Goal: Information Seeking & Learning: Check status

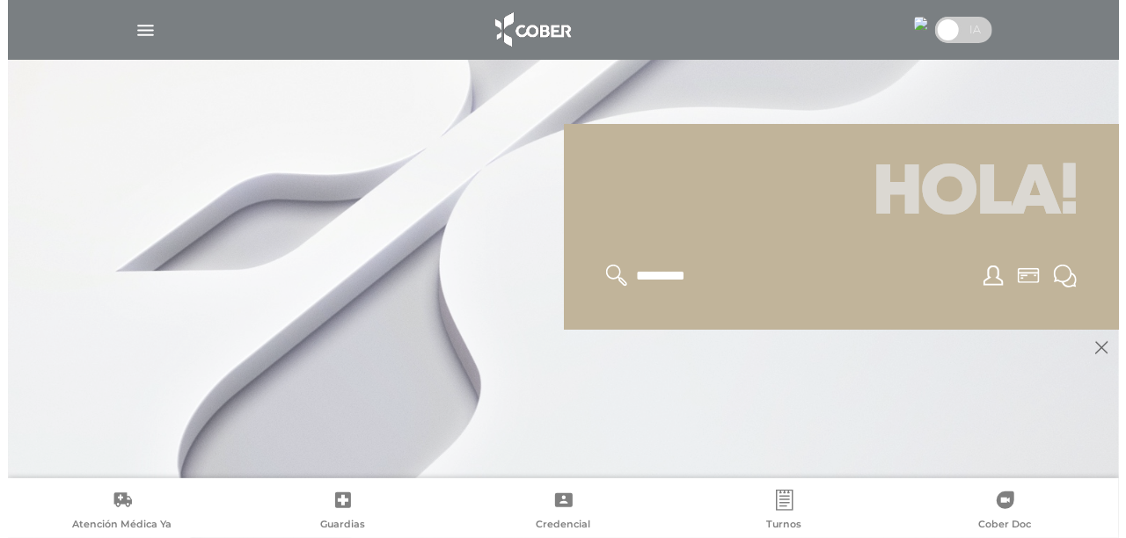
scroll to position [211, 0]
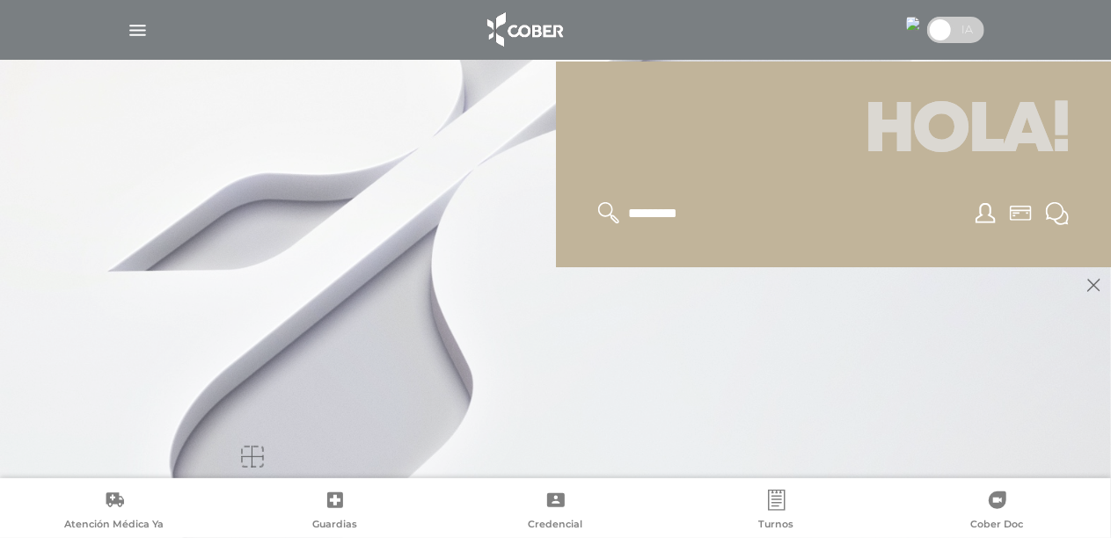
click at [675, 210] on input "text" at bounding box center [698, 213] width 144 height 23
click at [133, 33] on img "button" at bounding box center [138, 30] width 22 height 22
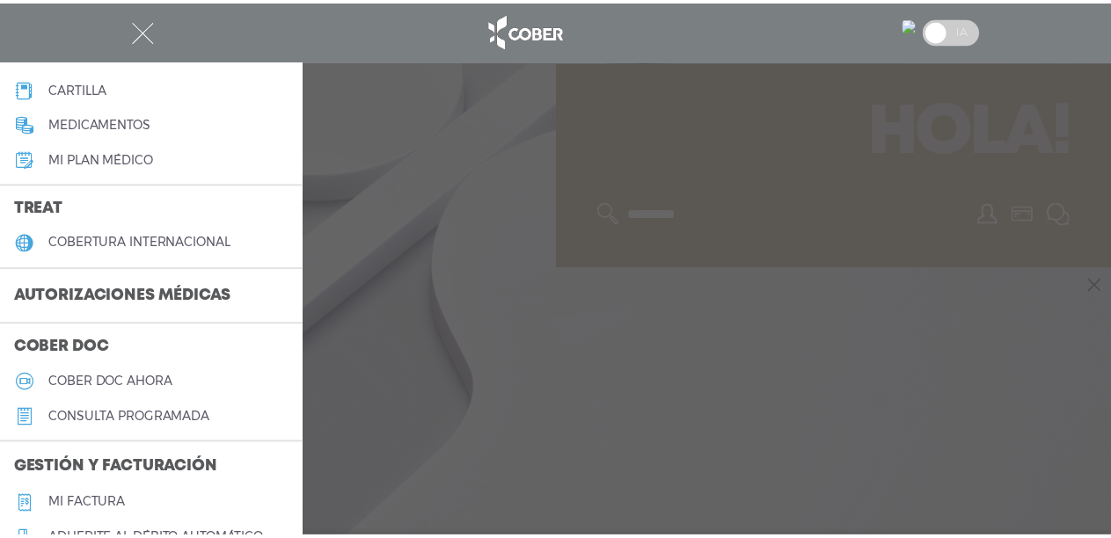
scroll to position [264, 0]
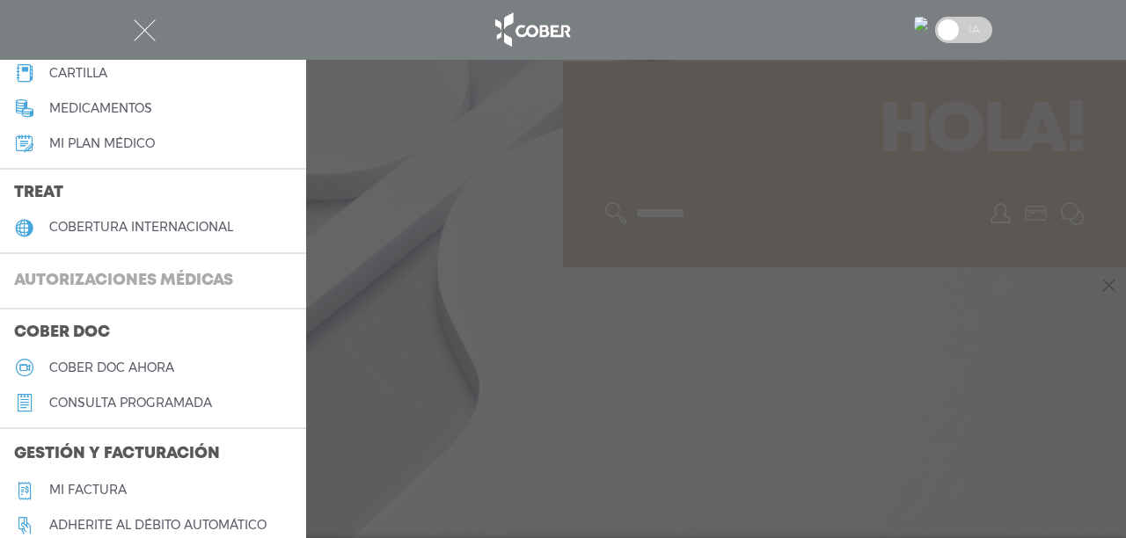
click at [164, 270] on h3 "Autorizaciones médicas" at bounding box center [123, 281] width 247 height 33
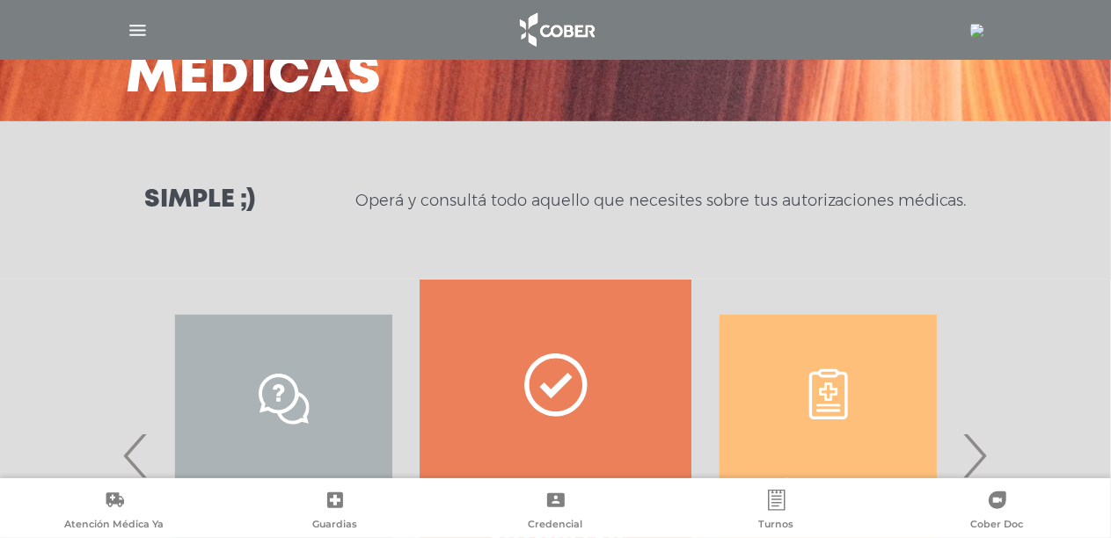
scroll to position [345, 0]
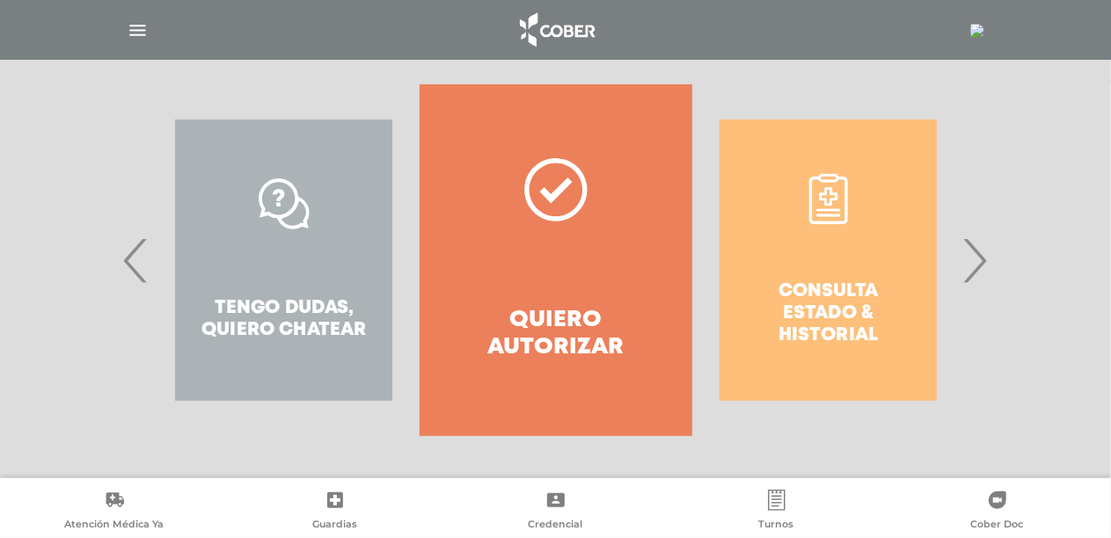
click at [966, 269] on span "›" at bounding box center [975, 260] width 34 height 95
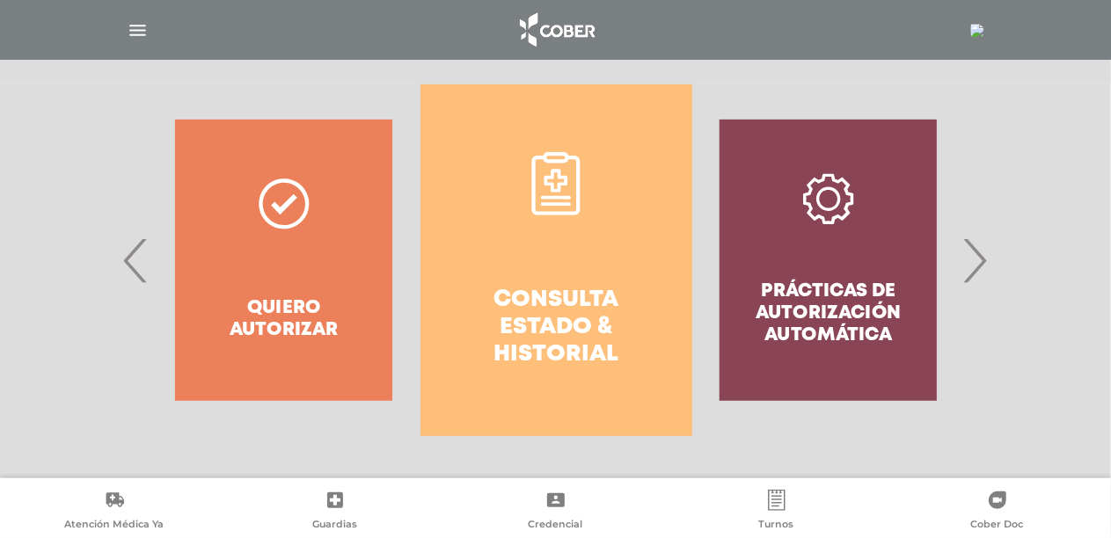
click at [564, 178] on icon at bounding box center [555, 180] width 23 height 23
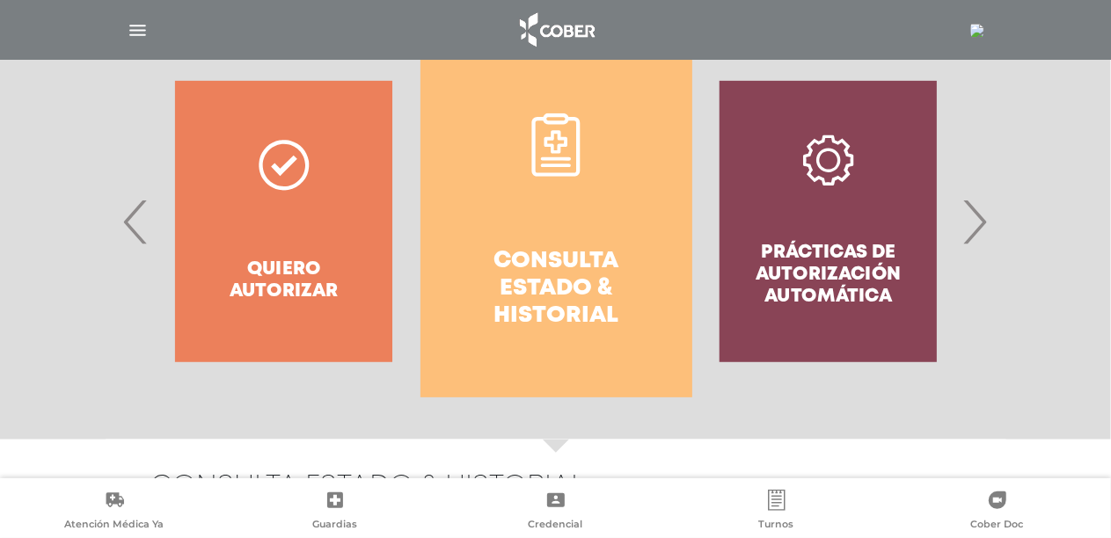
scroll to position [341, 0]
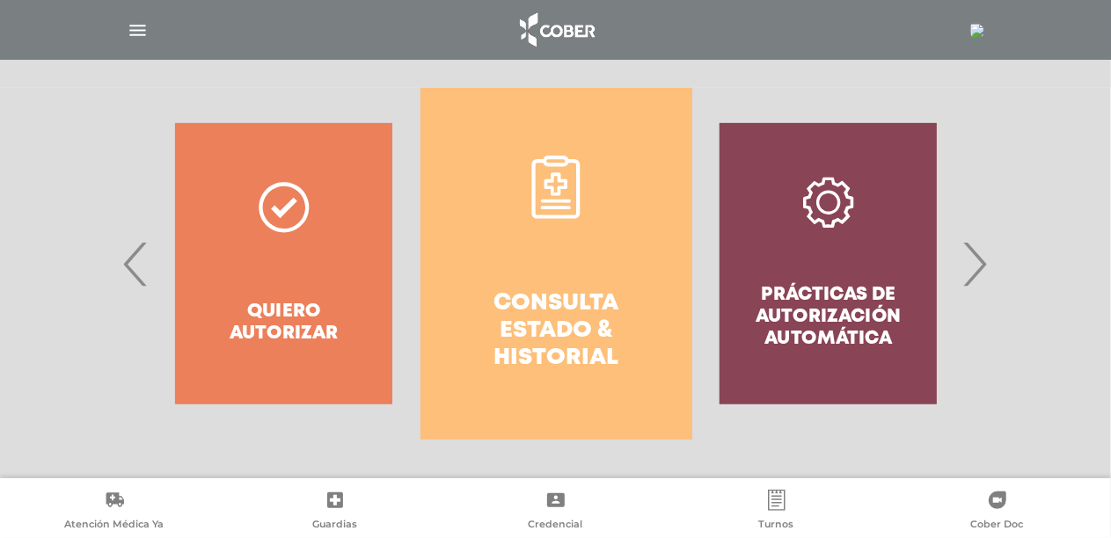
click at [985, 261] on span "›" at bounding box center [975, 263] width 34 height 95
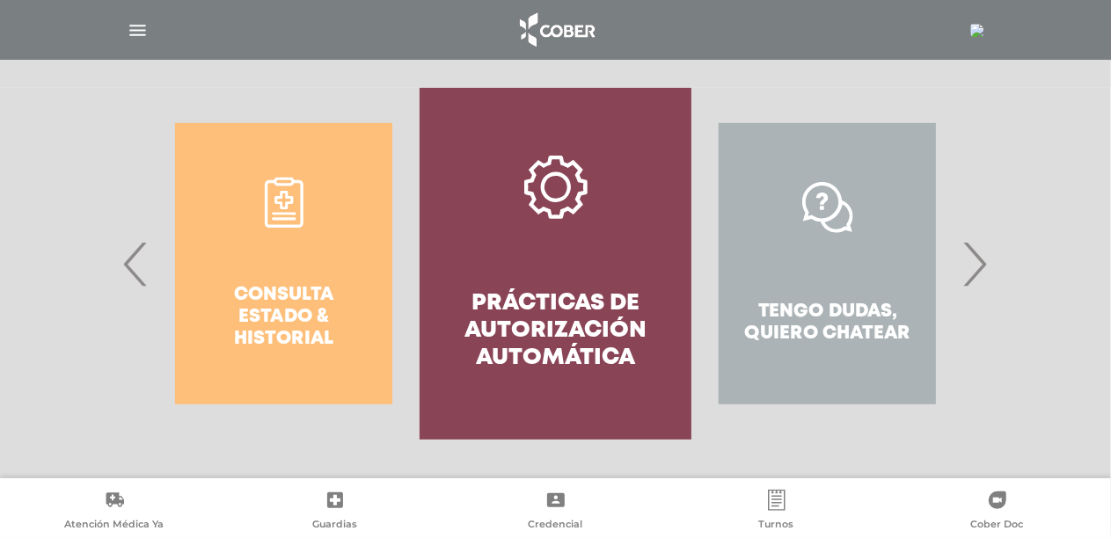
click at [835, 211] on div "Tengo dudas, quiero chatear" at bounding box center [827, 264] width 272 height 352
click at [971, 252] on span "›" at bounding box center [975, 263] width 34 height 95
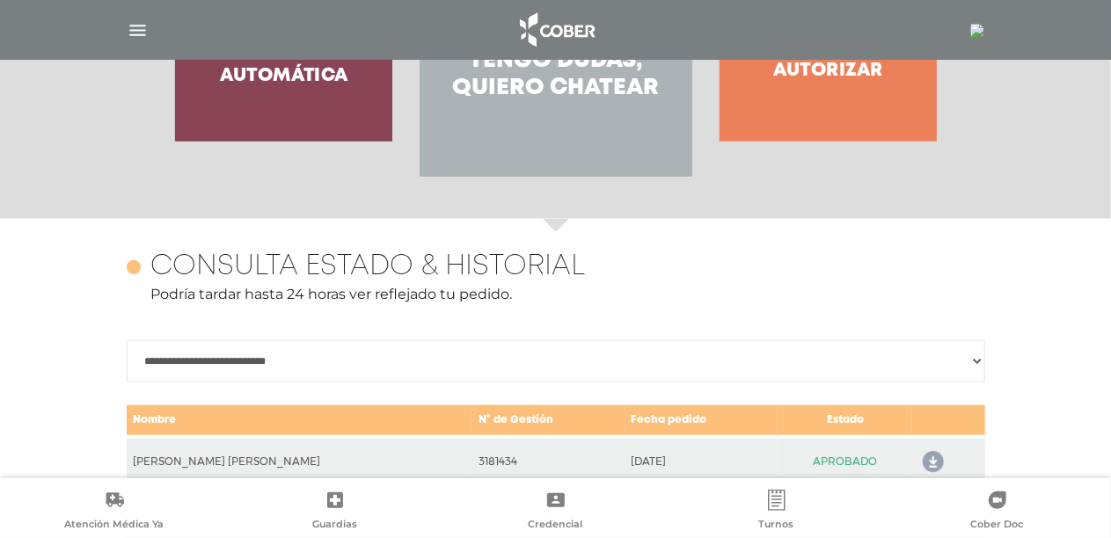
scroll to position [605, 0]
click at [556, 81] on h4 "Tengo dudas, quiero chatear" at bounding box center [555, 74] width 208 height 55
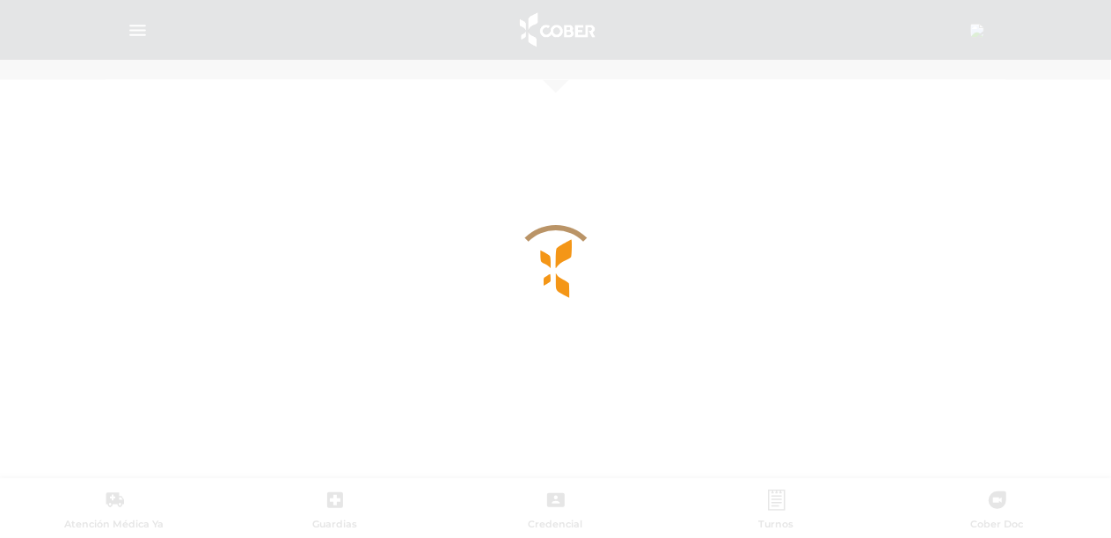
scroll to position [763, 0]
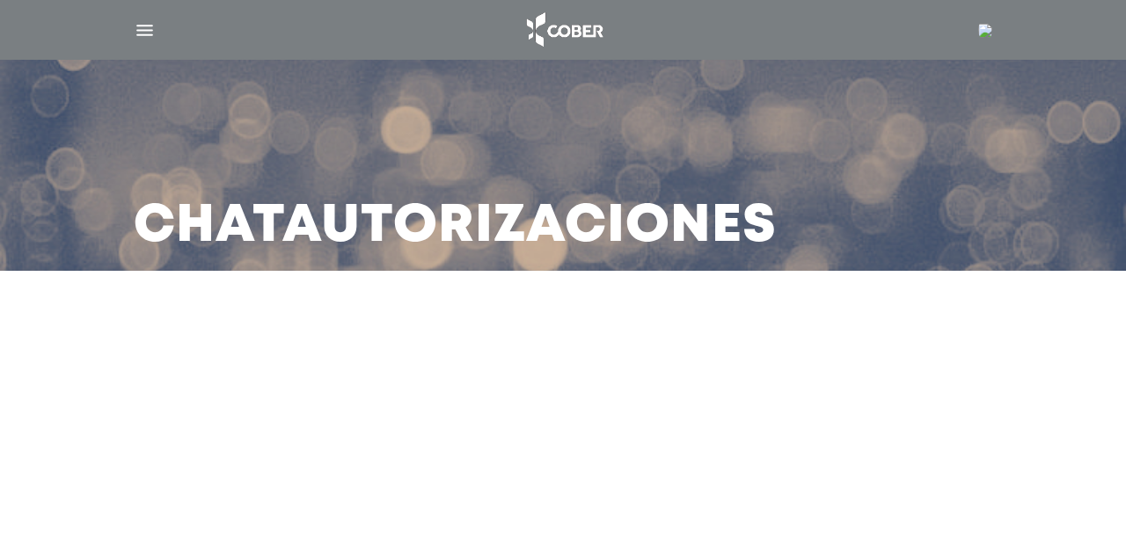
click at [500, 319] on div at bounding box center [562, 334] width 750 height 42
click at [382, 215] on h3 "Chat Autorizaciones" at bounding box center [455, 227] width 643 height 46
click at [260, 123] on div "Chat Autorizaciones" at bounding box center [563, 165] width 901 height 211
click at [575, 29] on img at bounding box center [563, 30] width 92 height 42
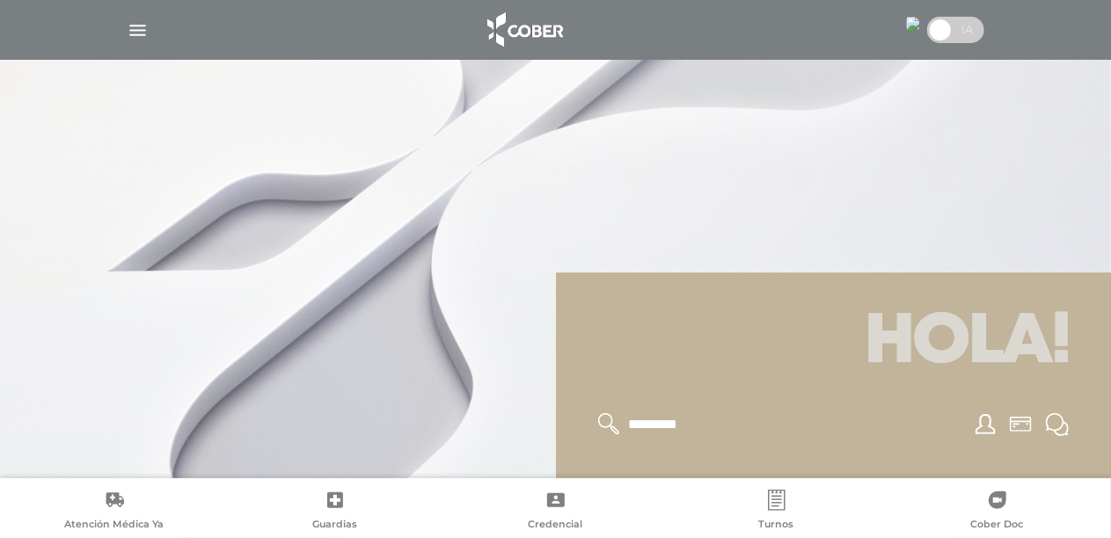
click at [139, 29] on img "button" at bounding box center [138, 30] width 22 height 22
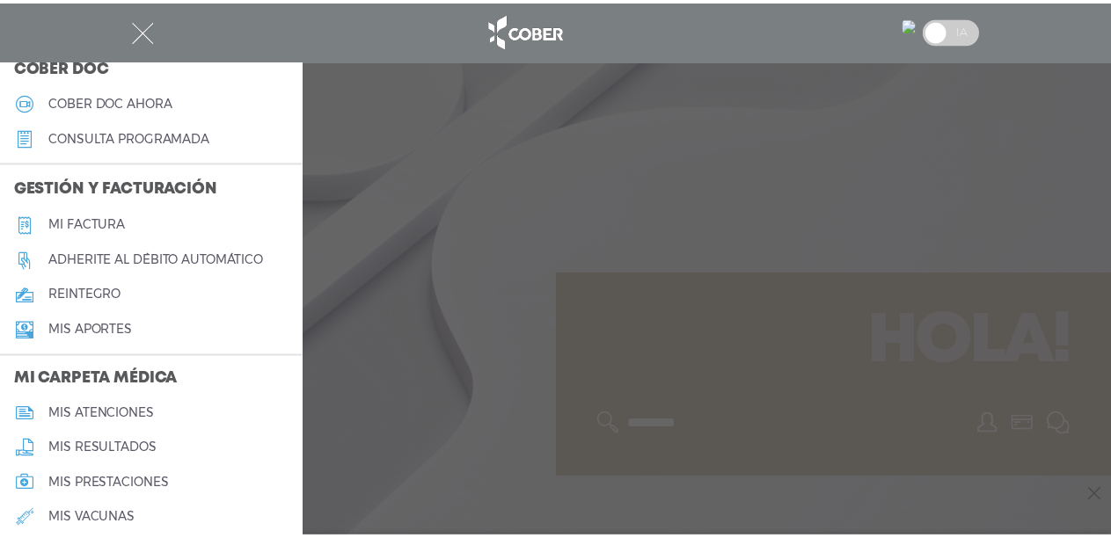
scroll to position [264, 0]
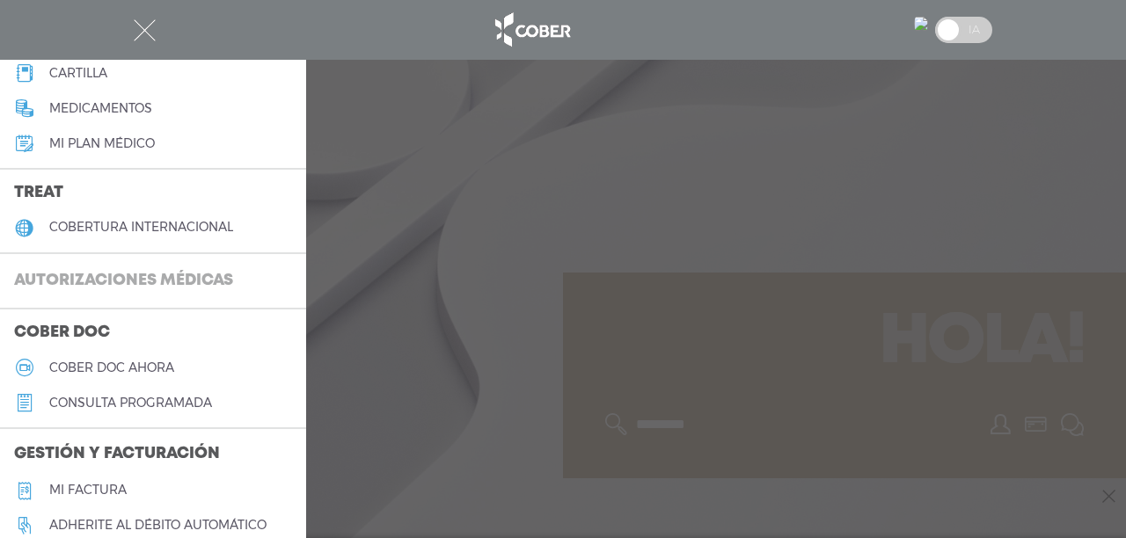
click at [146, 277] on h3 "Autorizaciones médicas" at bounding box center [123, 281] width 247 height 33
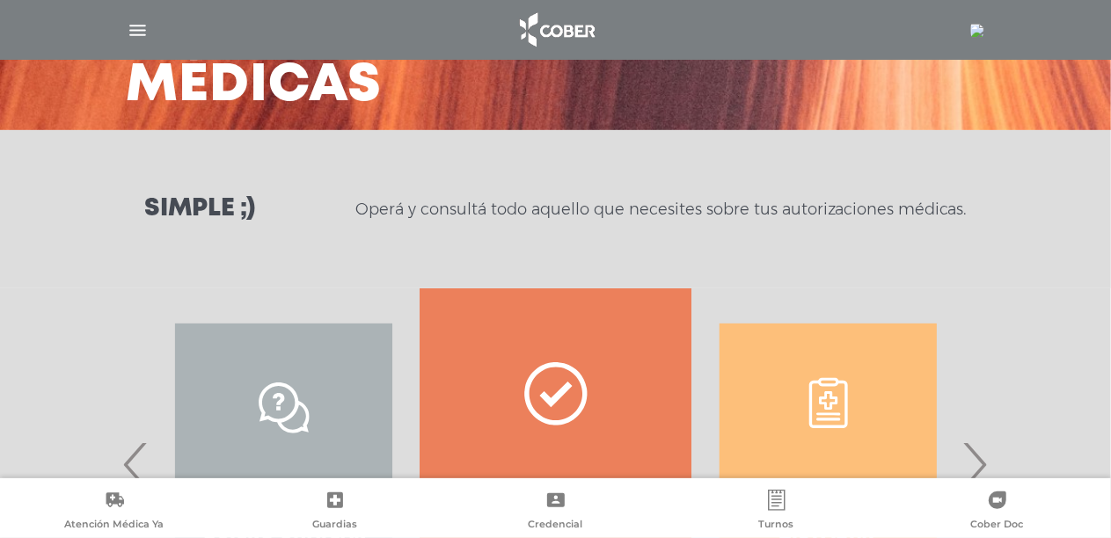
scroll to position [345, 0]
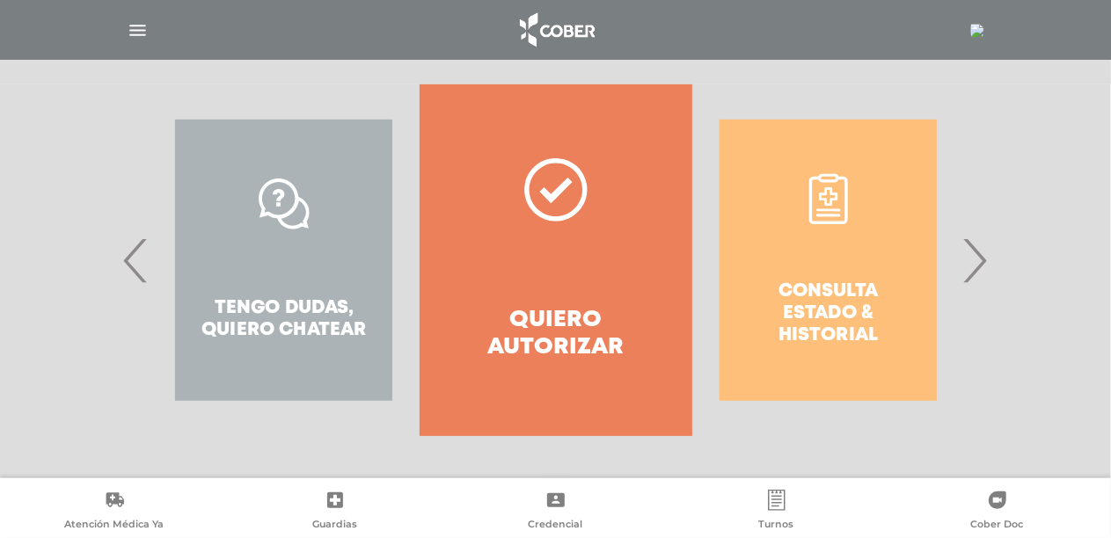
click at [969, 268] on span "›" at bounding box center [975, 260] width 34 height 95
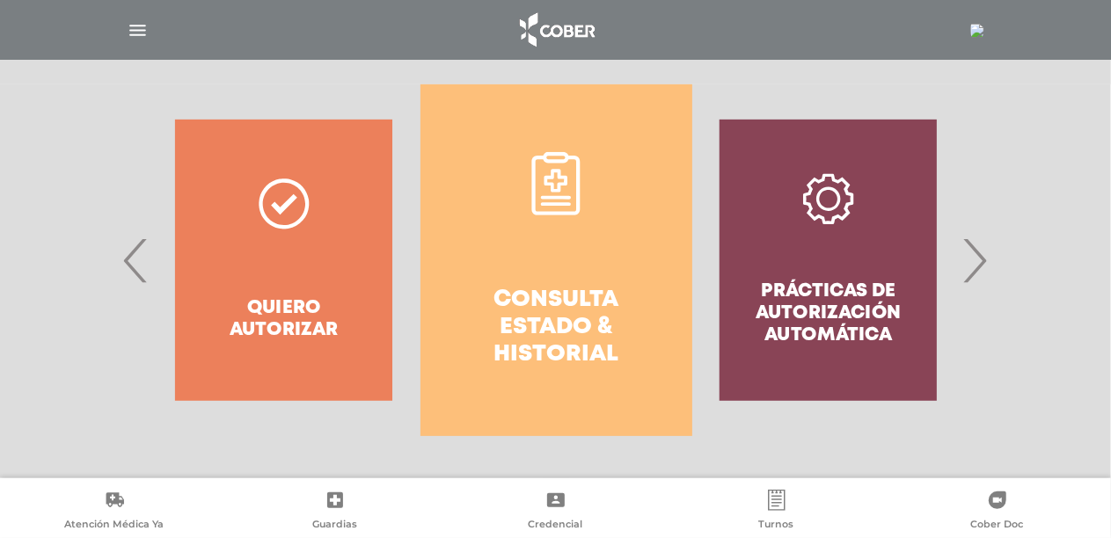
click at [969, 268] on span "›" at bounding box center [975, 260] width 34 height 95
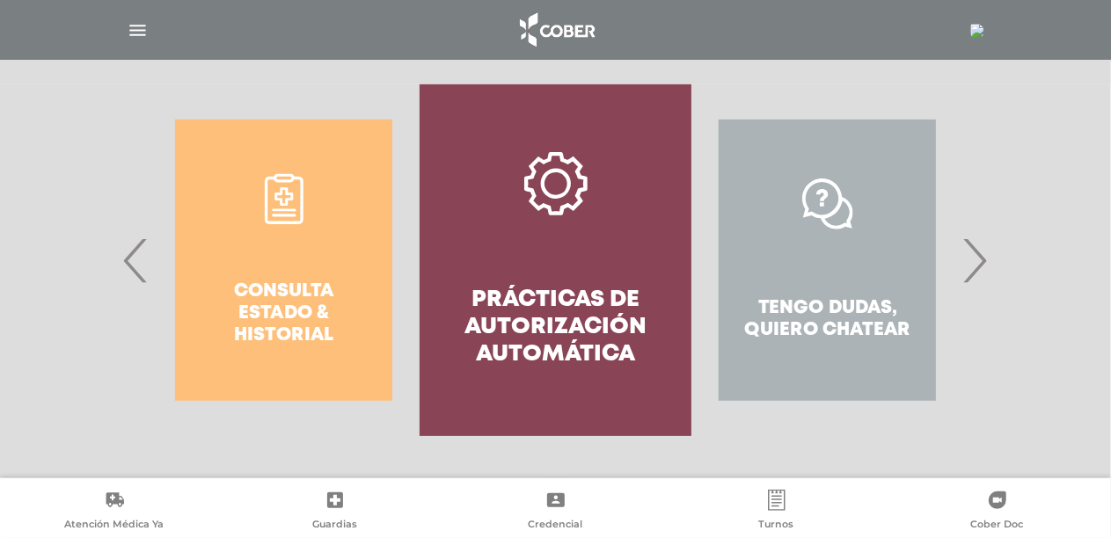
click at [818, 200] on div "Tengo dudas, quiero chatear" at bounding box center [827, 260] width 272 height 352
click at [992, 249] on div "Consulta estado & historial Prácticas de autorización automática Tengo dudas, q…" at bounding box center [556, 260] width 901 height 352
drag, startPoint x: 971, startPoint y: 254, endPoint x: 849, endPoint y: 278, distance: 124.5
click at [971, 255] on span "›" at bounding box center [975, 260] width 34 height 95
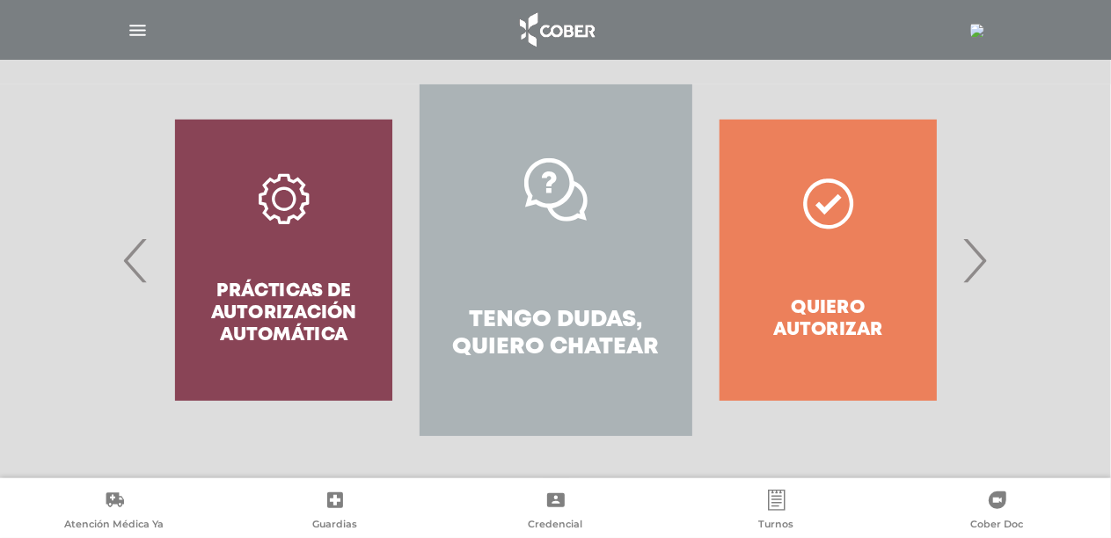
click at [578, 252] on link "Tengo dudas, quiero chatear" at bounding box center [556, 260] width 272 height 352
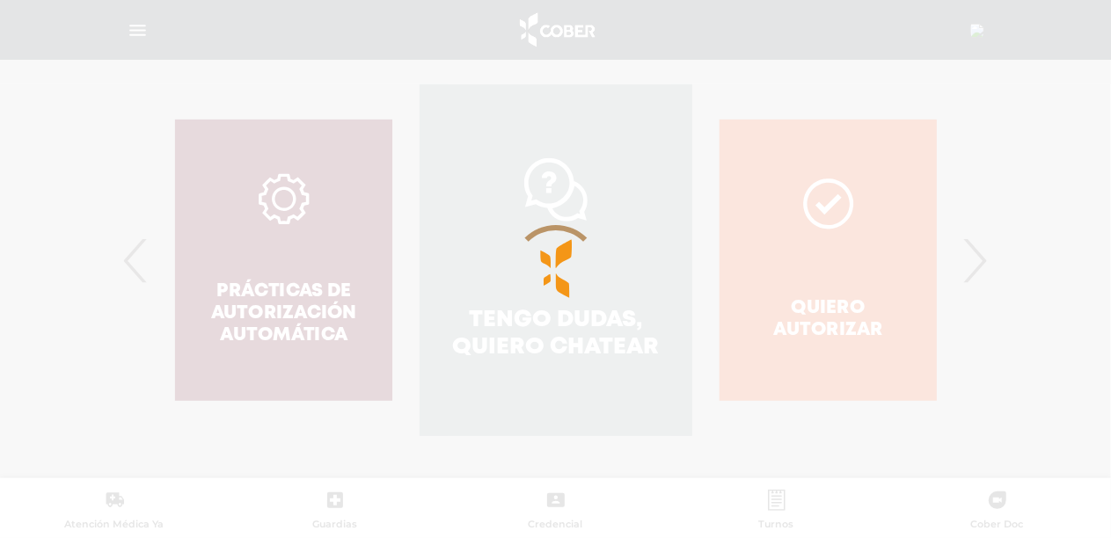
scroll to position [407, 0]
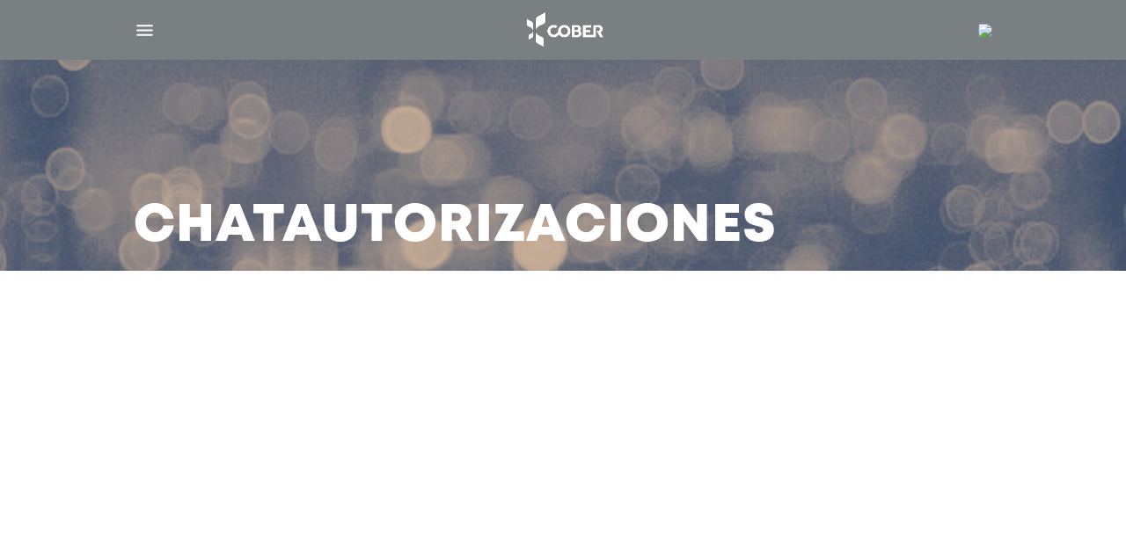
click at [556, 213] on h3 "Chat Autorizaciones" at bounding box center [455, 227] width 643 height 46
click at [162, 353] on div at bounding box center [563, 334] width 1126 height 42
click at [134, 20] on img "button" at bounding box center [145, 30] width 22 height 22
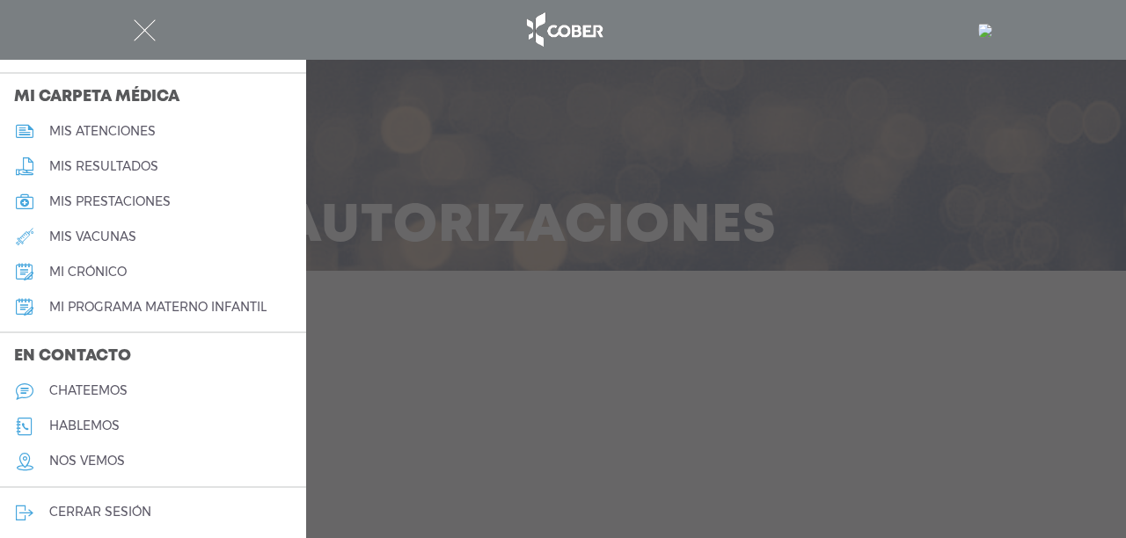
scroll to position [818, 0]
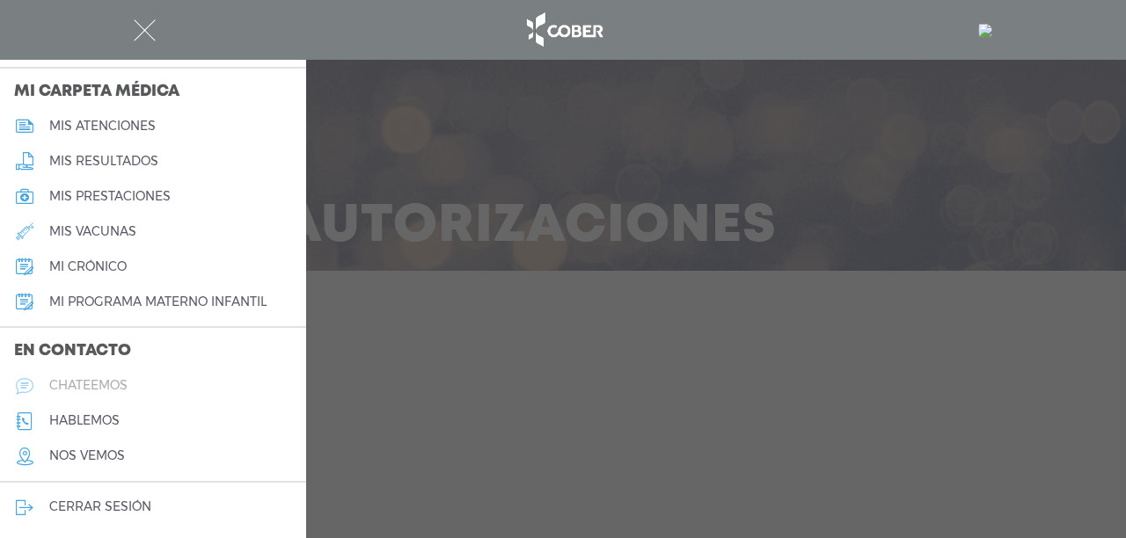
click at [106, 385] on h5 "chateemos" at bounding box center [88, 385] width 78 height 15
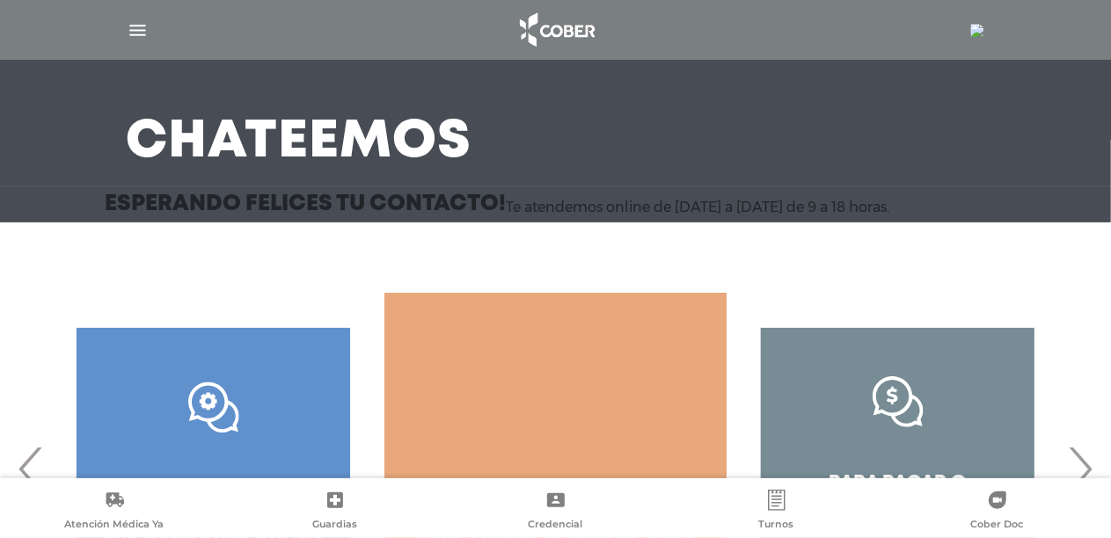
scroll to position [251, 0]
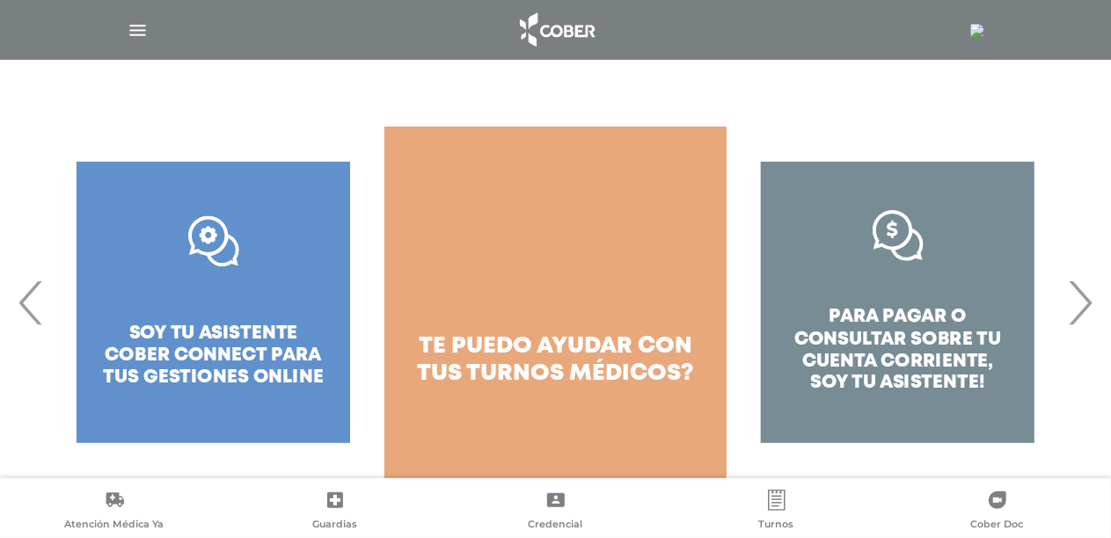
click at [245, 375] on div ".st0{fill:#FFFFFF;} soy tu asistente cober connect para tus gestiones online" at bounding box center [213, 303] width 342 height 352
click at [1070, 299] on span "›" at bounding box center [1079, 302] width 34 height 95
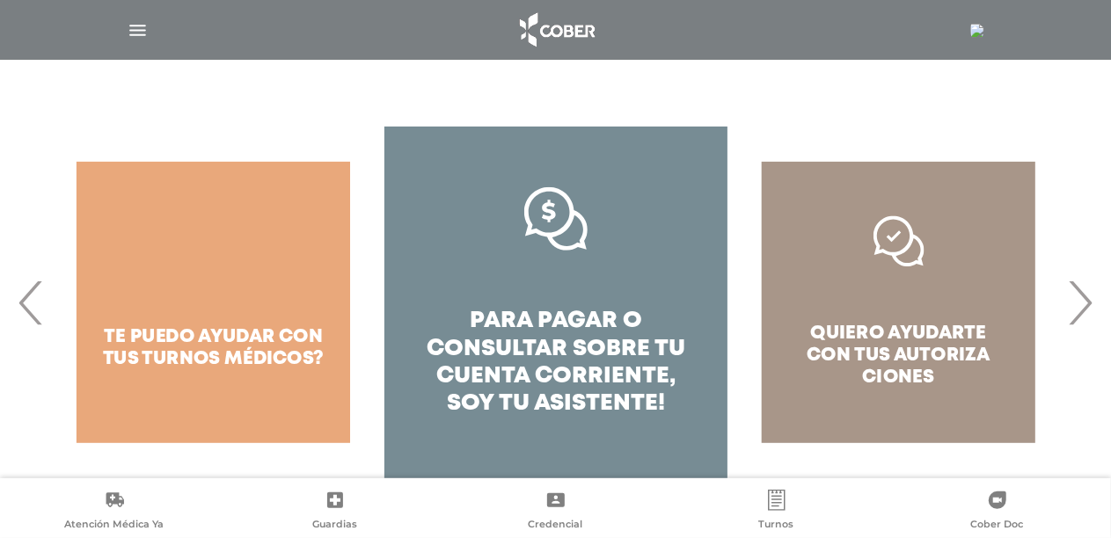
click at [1070, 299] on span "›" at bounding box center [1079, 302] width 34 height 95
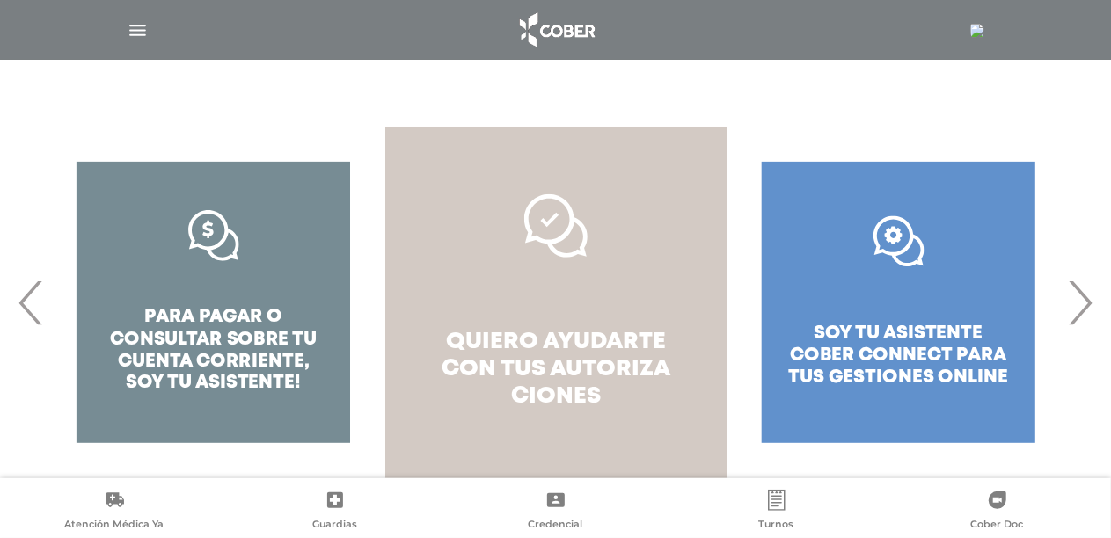
click at [531, 369] on span "quiero ayudarte con tus" at bounding box center [554, 356] width 224 height 48
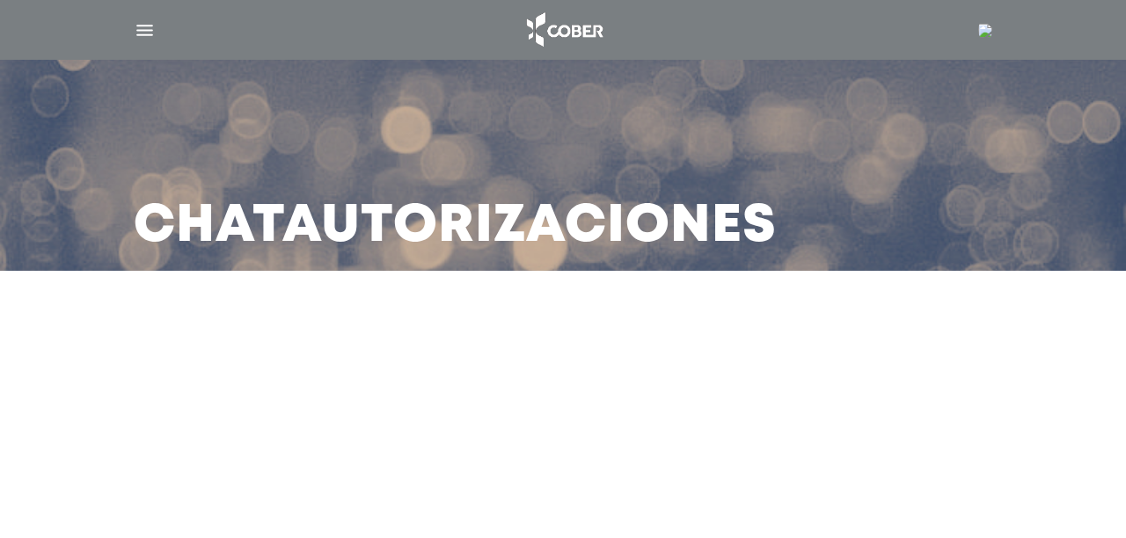
click at [552, 317] on div at bounding box center [562, 334] width 750 height 42
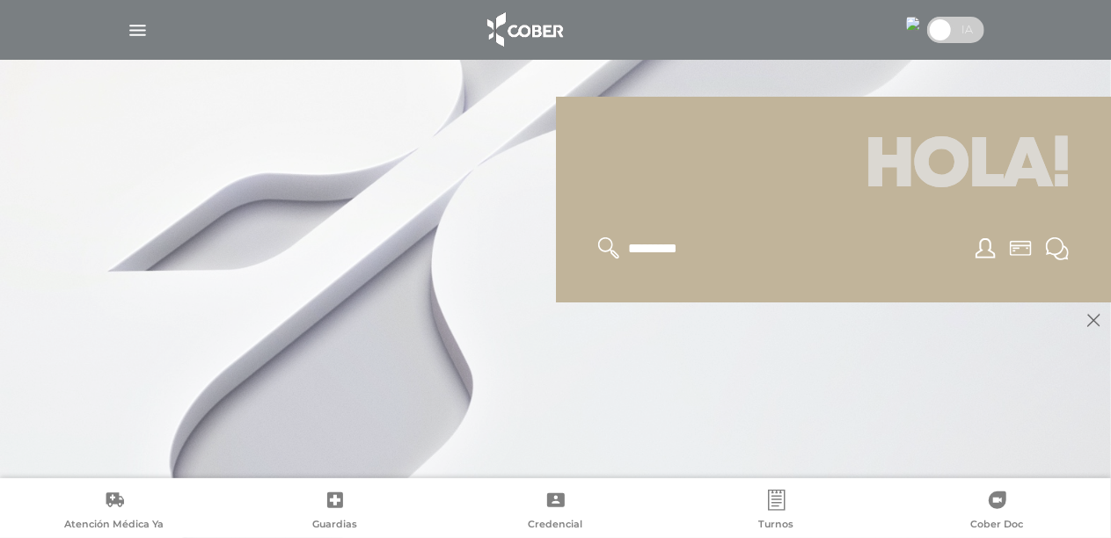
click at [136, 26] on img "button" at bounding box center [138, 30] width 22 height 22
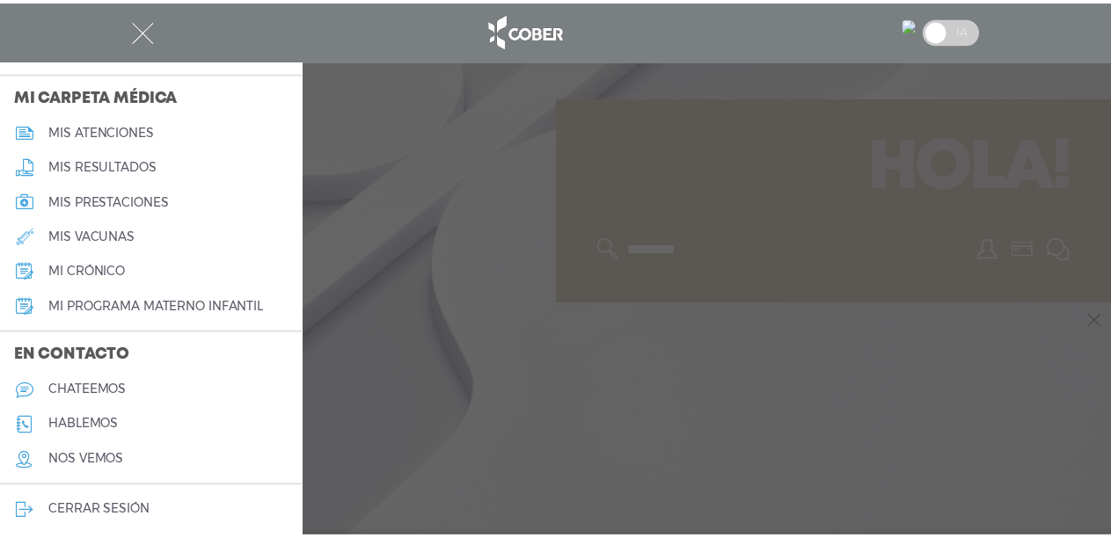
scroll to position [818, 0]
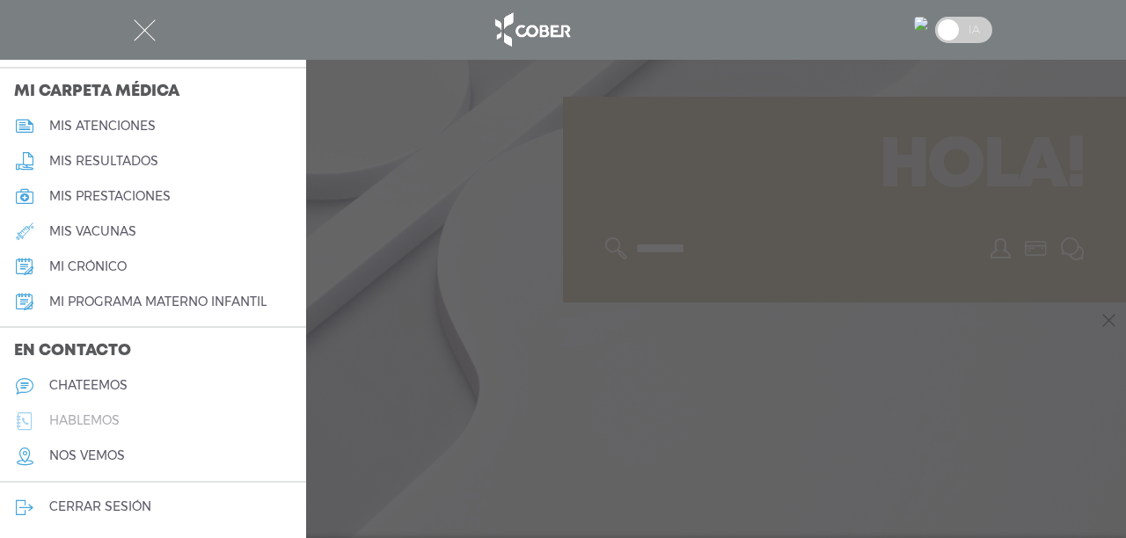
click at [114, 414] on h5 "hablemos" at bounding box center [84, 420] width 70 height 15
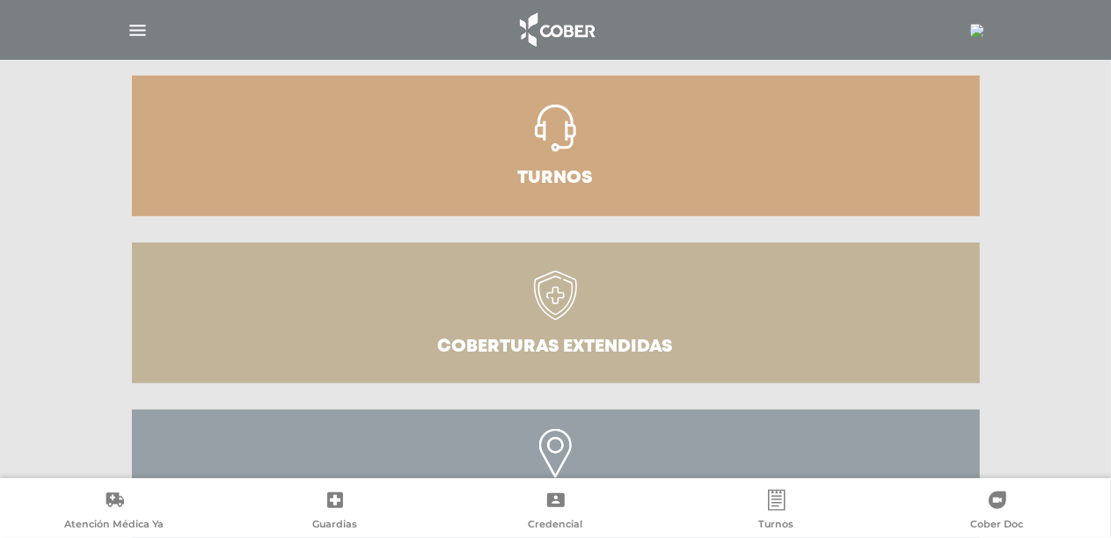
scroll to position [391, 0]
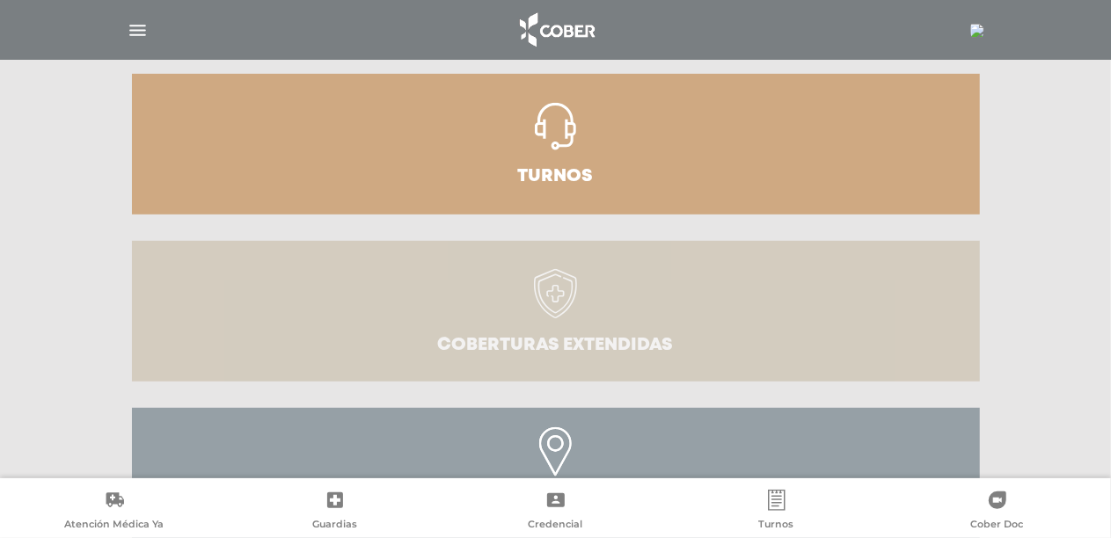
click at [570, 290] on icon at bounding box center [556, 294] width 44 height 50
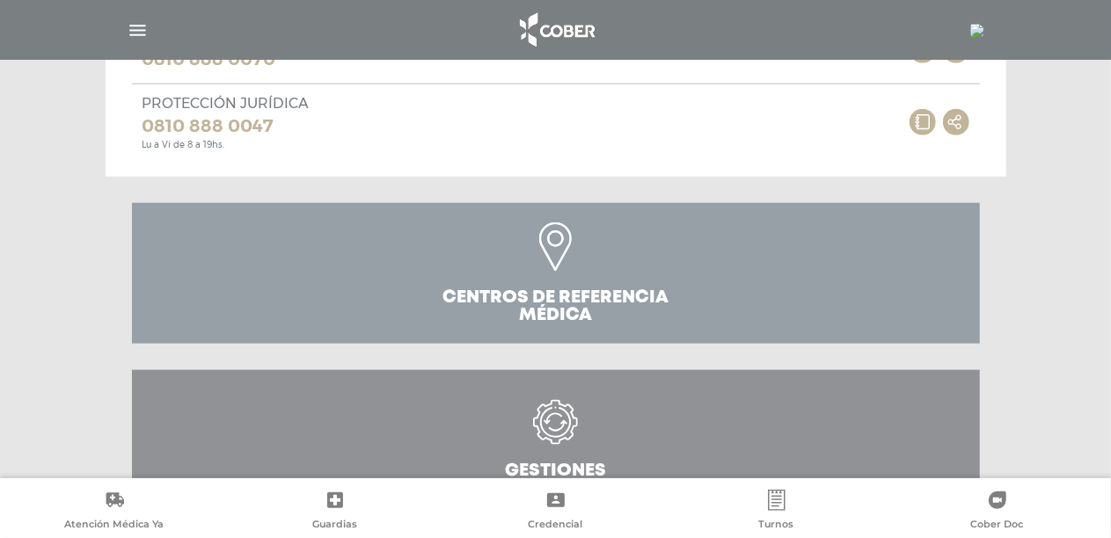
scroll to position [1006, 0]
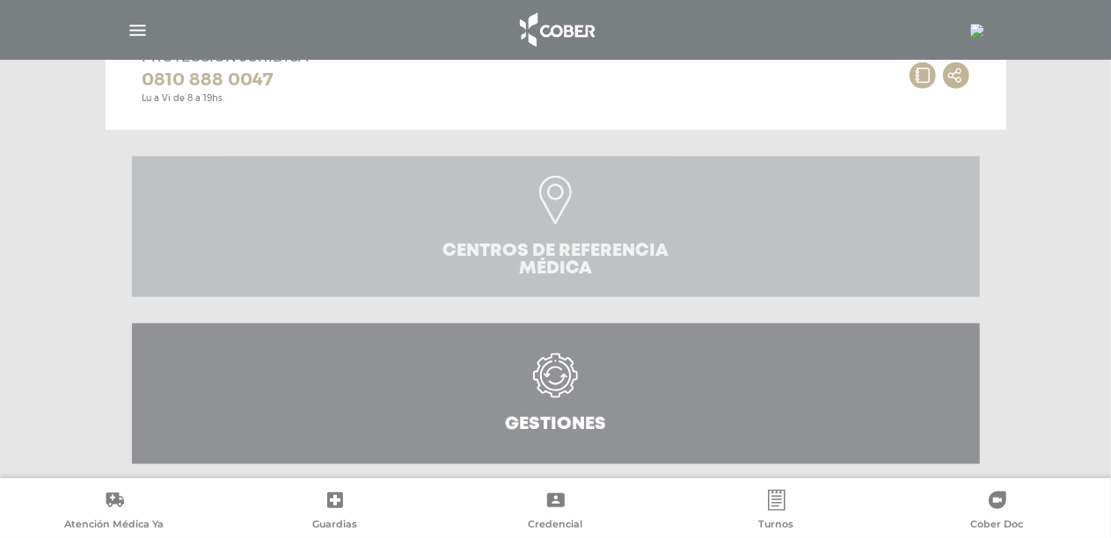
click at [547, 201] on icon at bounding box center [555, 200] width 33 height 49
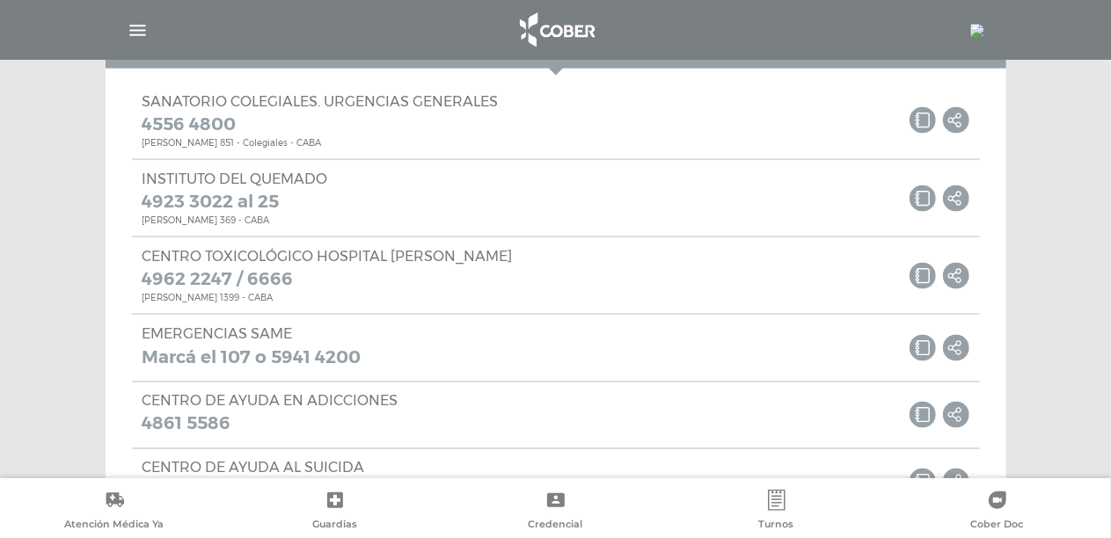
scroll to position [1514, 0]
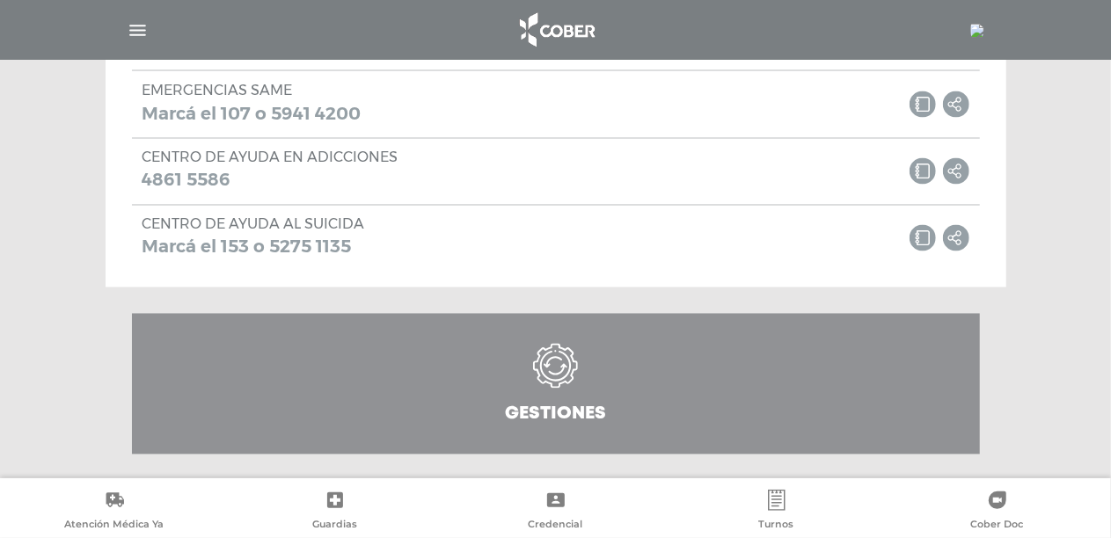
click at [547, 364] on icon at bounding box center [553, 362] width 18 height 11
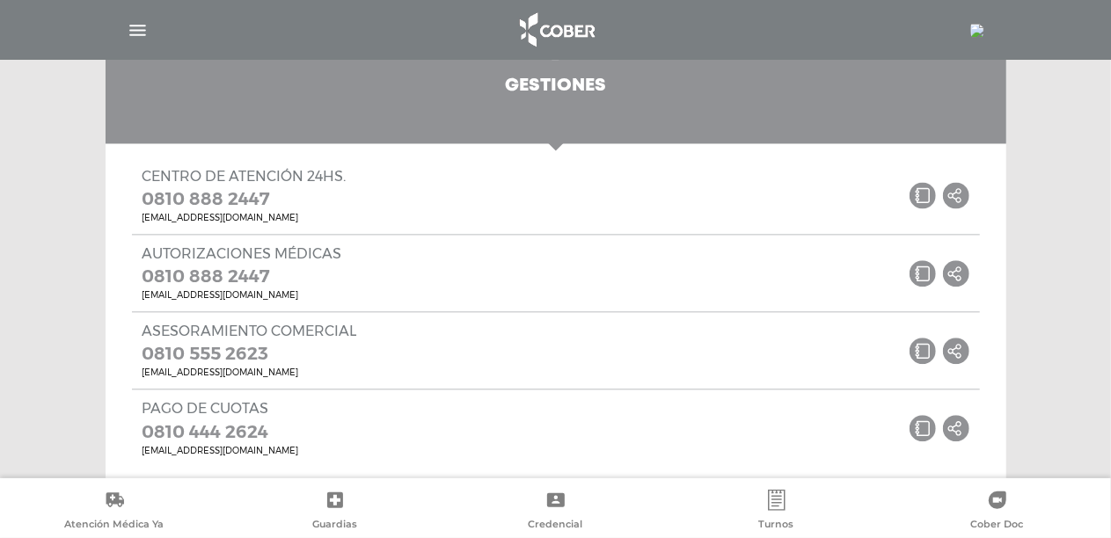
scroll to position [1865, 0]
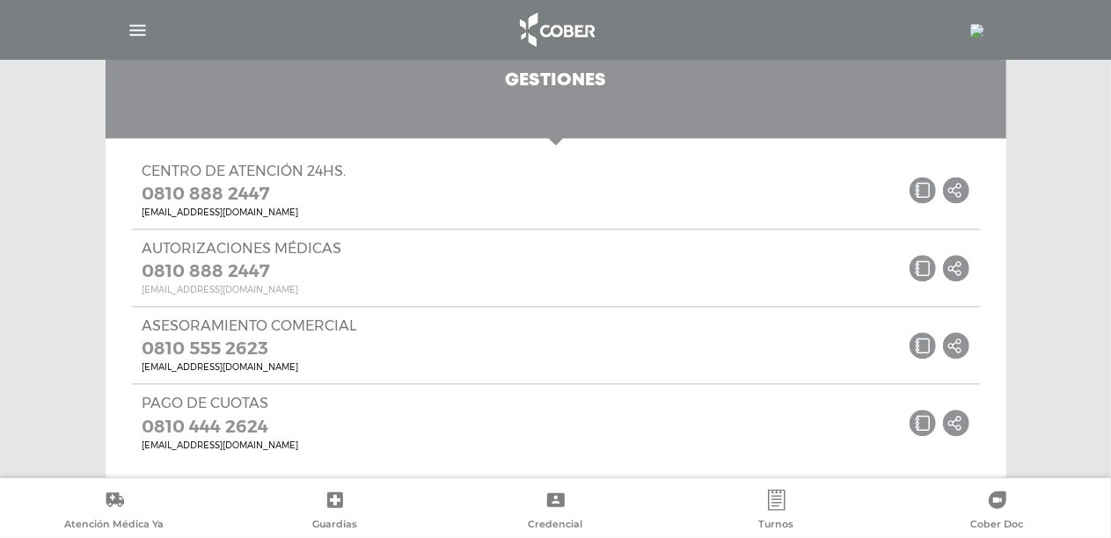
click at [288, 288] on link "central.autorizaciones@cober.com.ar" at bounding box center [242, 290] width 200 height 11
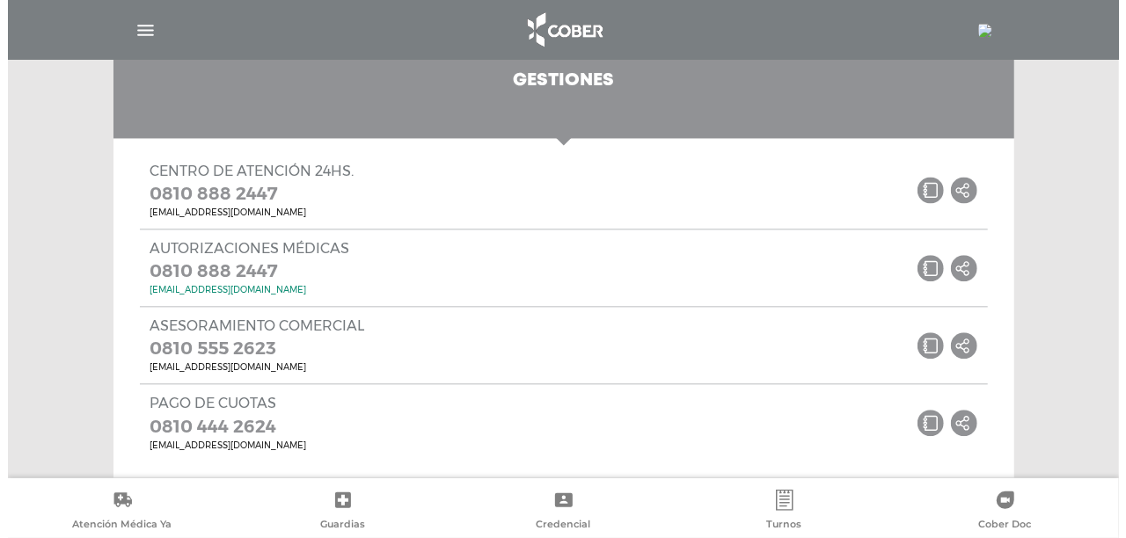
scroll to position [1887, 0]
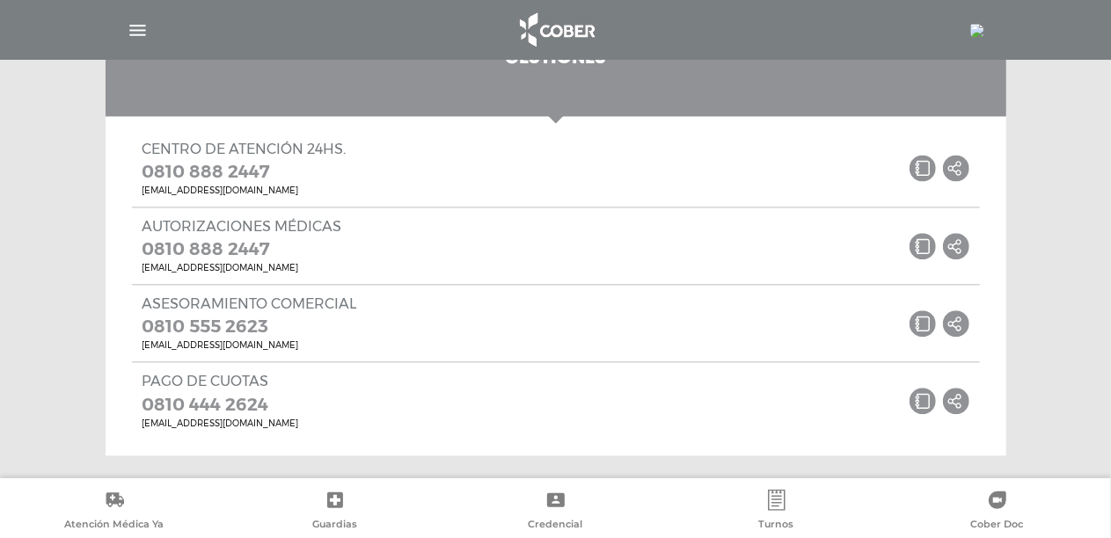
click at [128, 19] on img "button" at bounding box center [138, 30] width 22 height 22
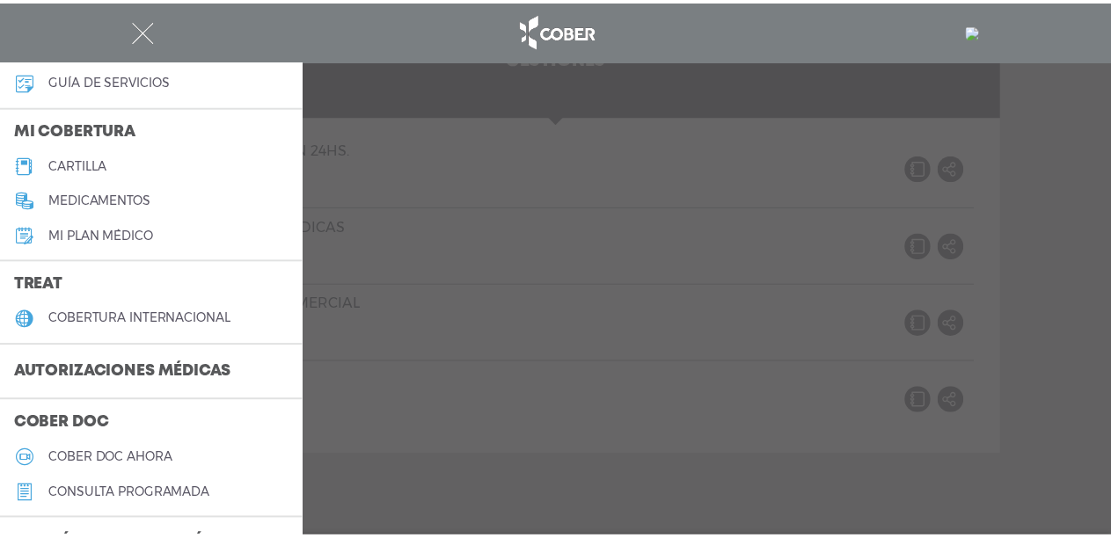
scroll to position [264, 0]
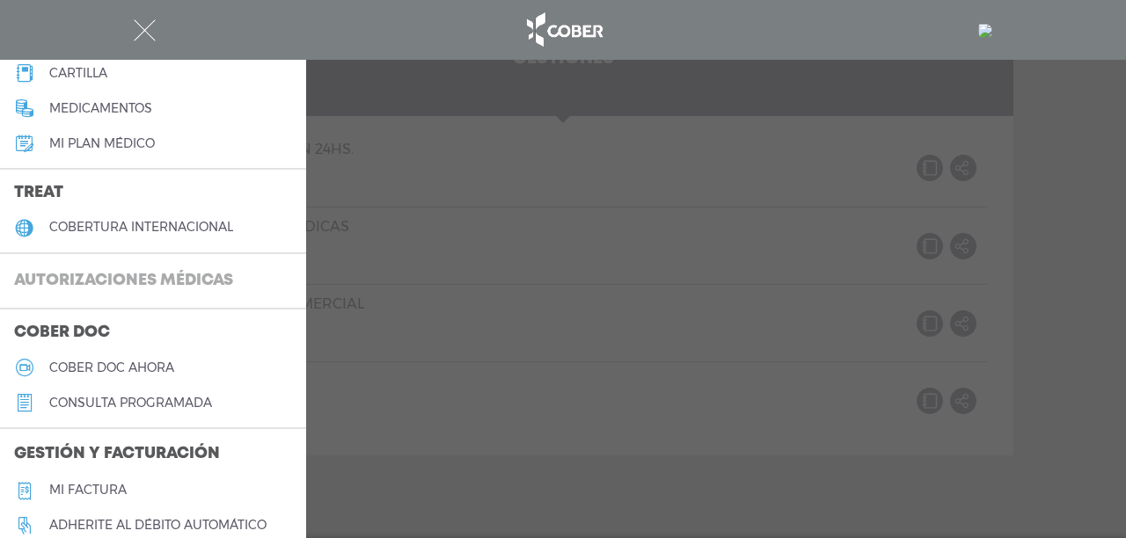
click at [193, 273] on h3 "Autorizaciones médicas" at bounding box center [123, 281] width 247 height 33
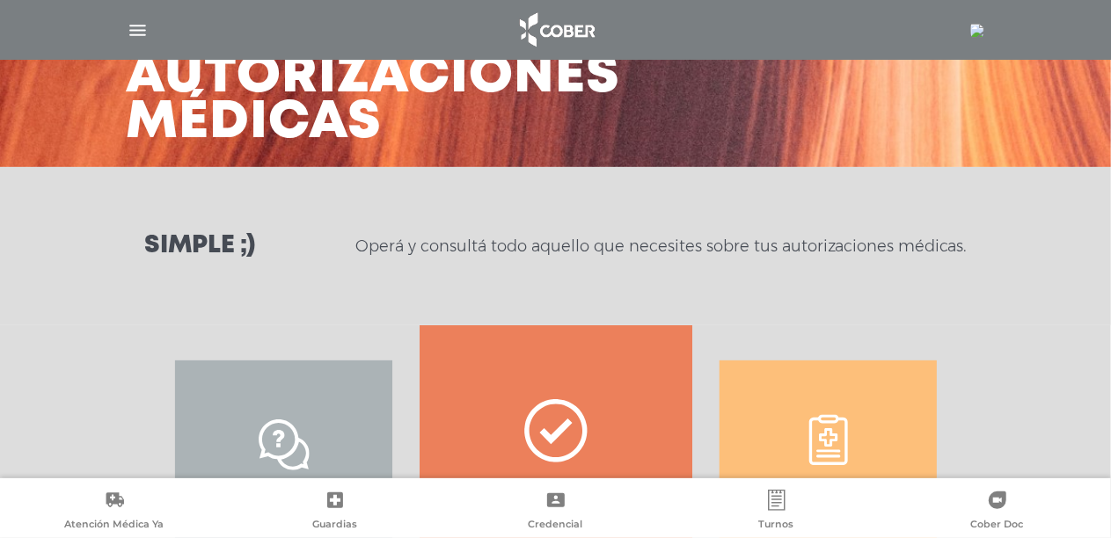
scroll to position [264, 0]
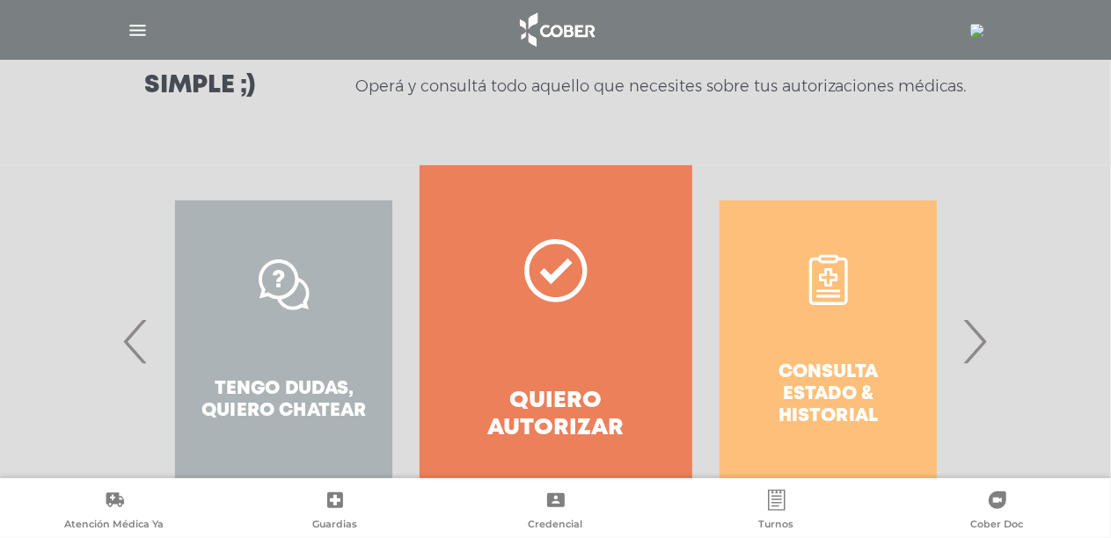
click at [973, 354] on span "›" at bounding box center [975, 341] width 34 height 95
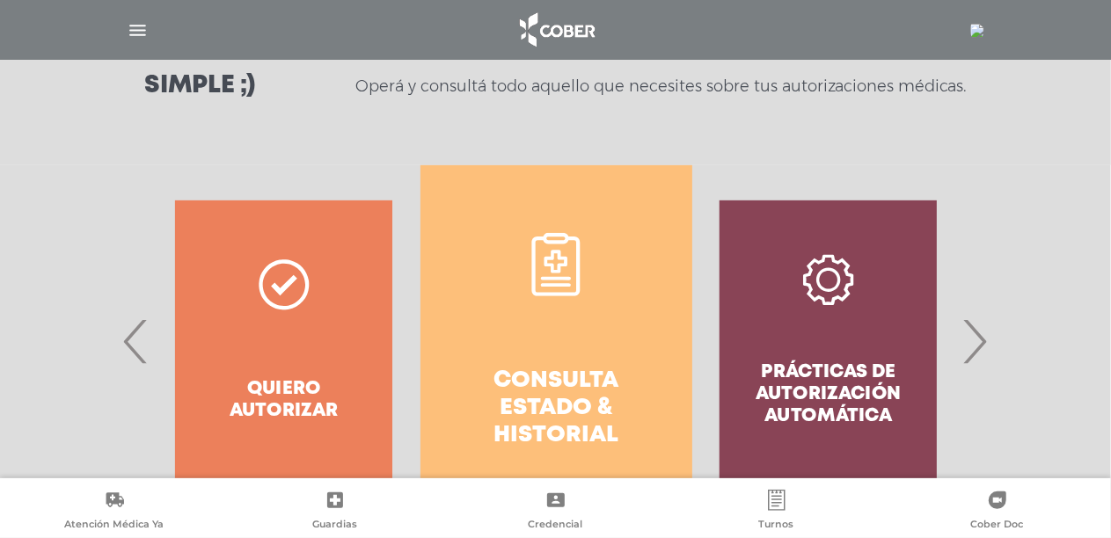
click at [595, 332] on link "Consulta estado & historial" at bounding box center [556, 341] width 272 height 352
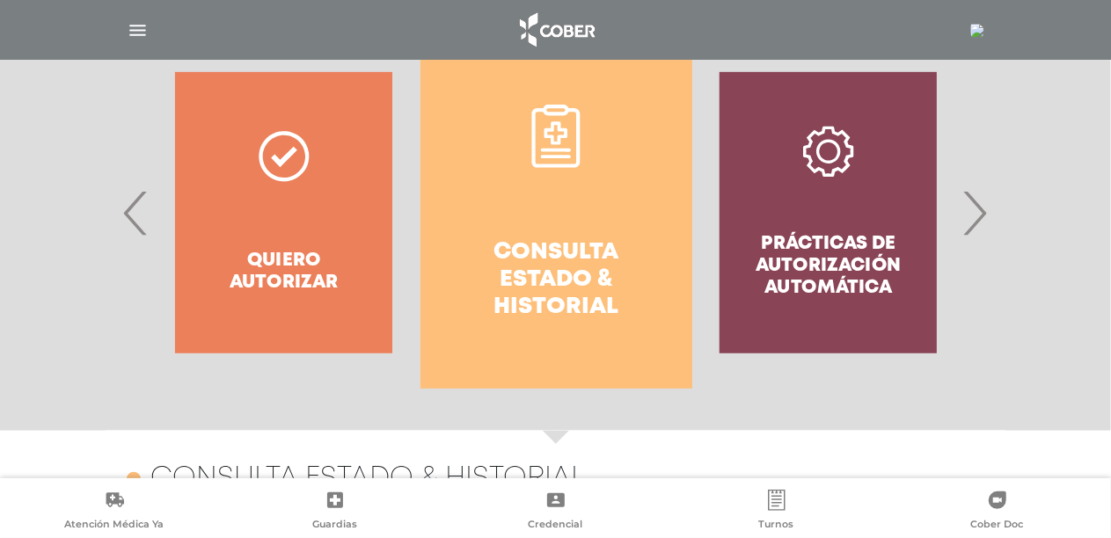
scroll to position [278, 0]
